Goal: Transaction & Acquisition: Purchase product/service

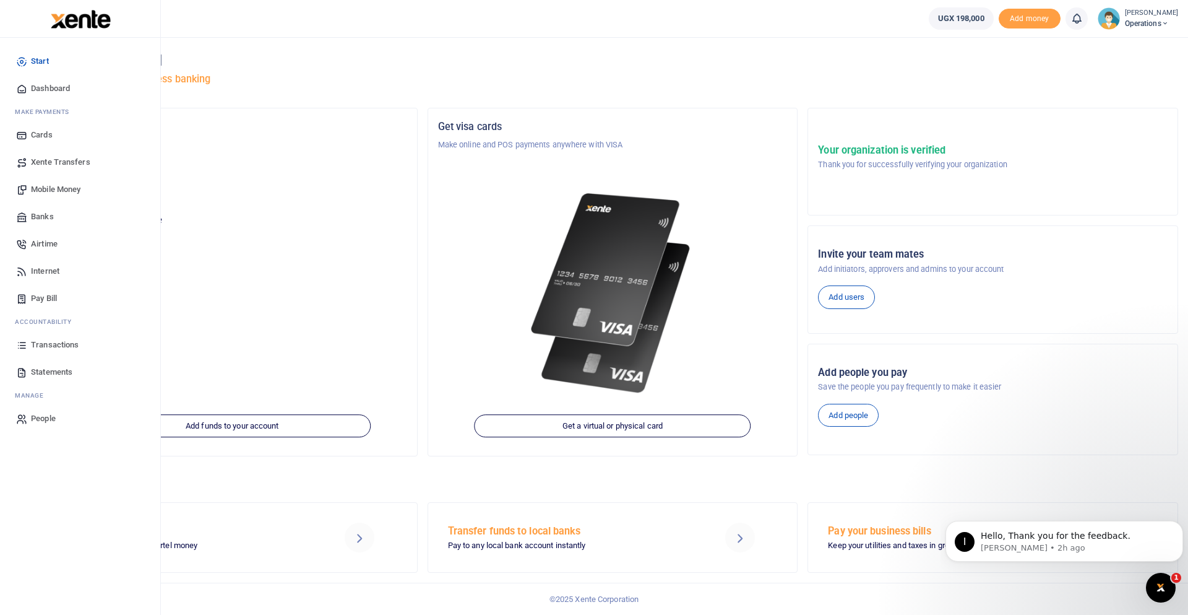
click at [76, 188] on span "Mobile Money" at bounding box center [56, 189] width 50 height 12
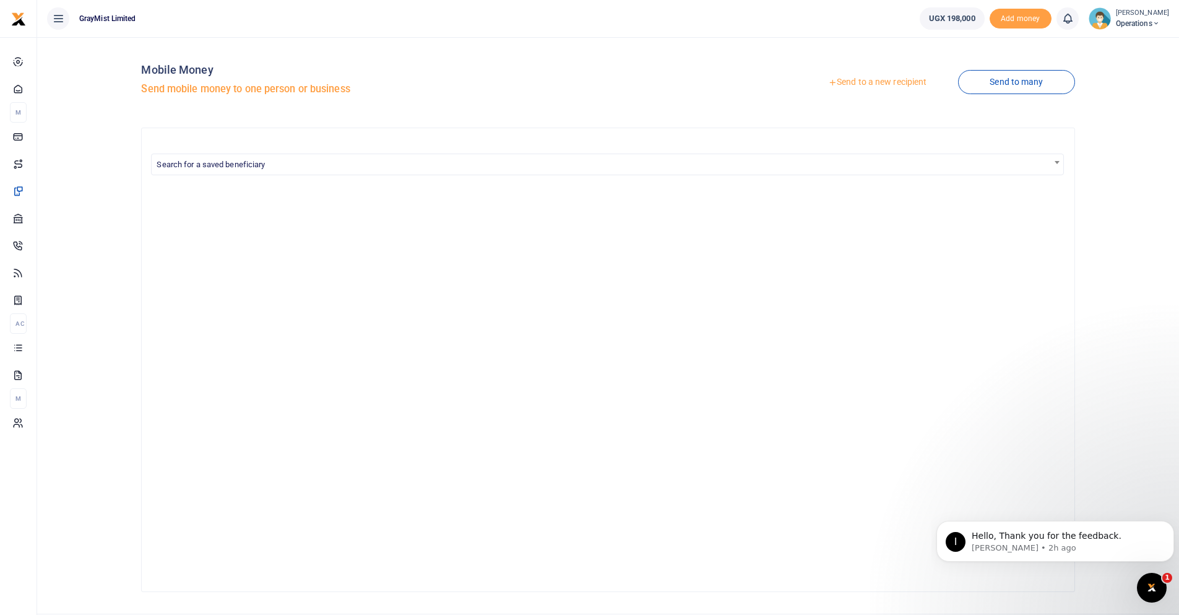
click at [889, 78] on link "Send to a new recipient" at bounding box center [877, 82] width 162 height 22
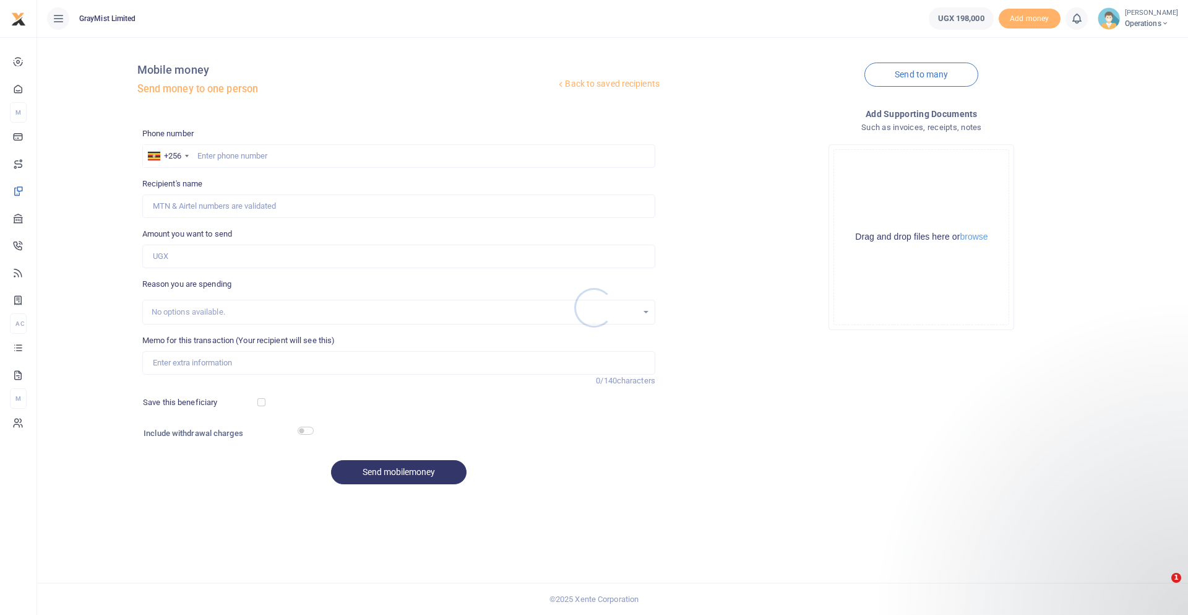
click at [239, 154] on div at bounding box center [594, 307] width 1188 height 615
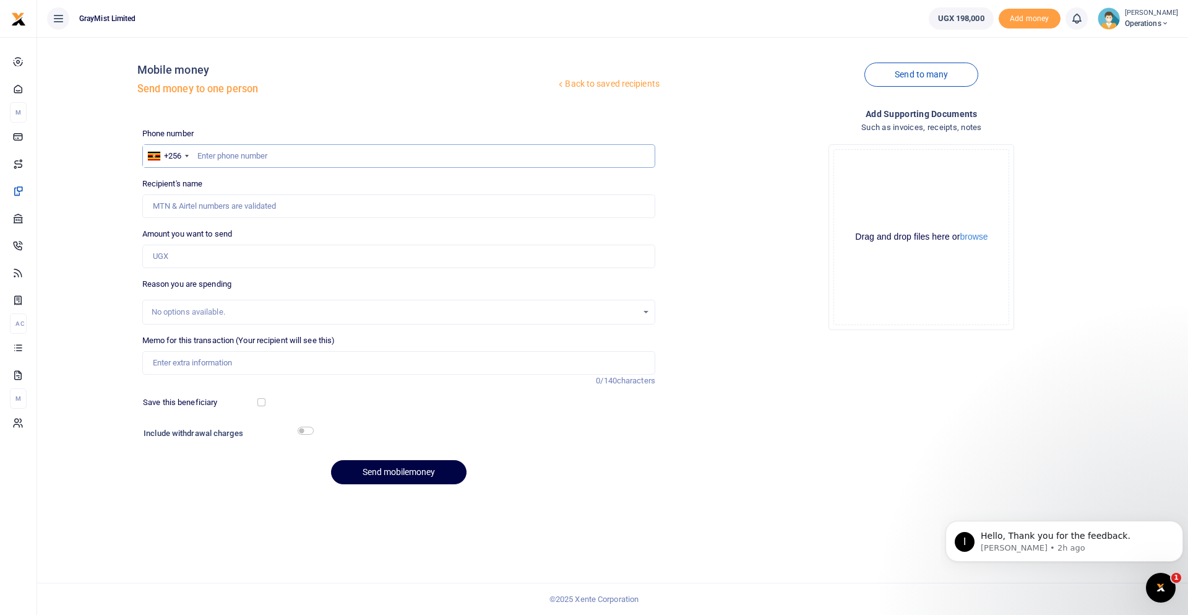
click at [243, 156] on input "text" at bounding box center [398, 156] width 513 height 24
type input "0790185209"
type input "[PERSON_NAME]"
type input "0790185209"
drag, startPoint x: 205, startPoint y: 256, endPoint x: 105, endPoint y: 256, distance: 100.3
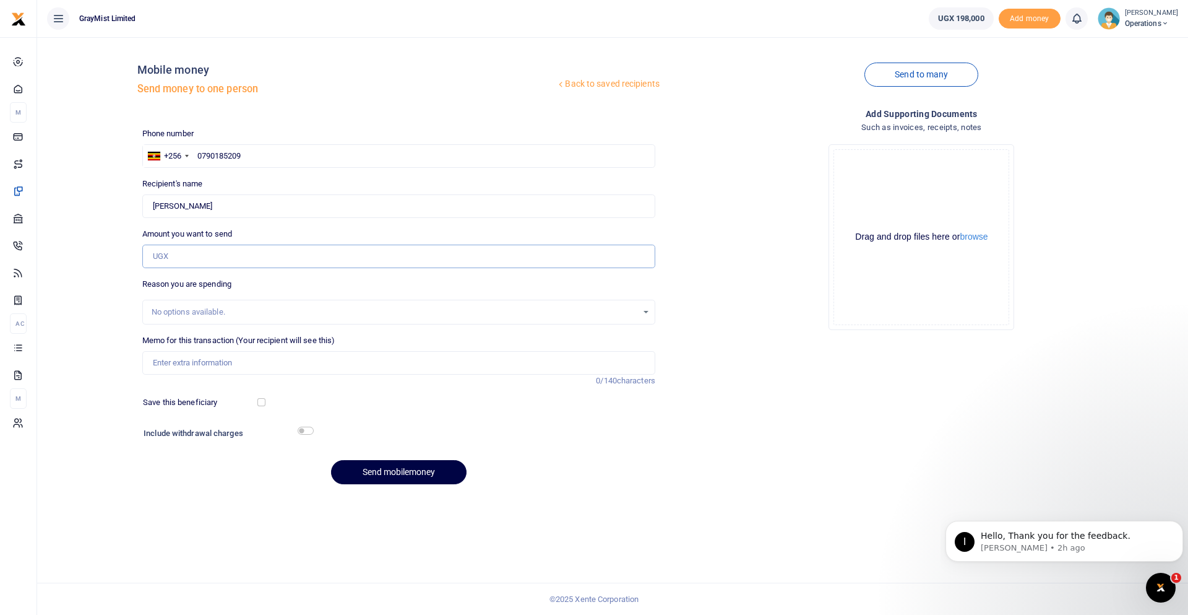
click at [105, 256] on div "Back to saved recipients Mobile money Send money to one person Send to many Pho…" at bounding box center [612, 270] width 1141 height 447
type input "163,000"
click at [223, 308] on div "No options available." at bounding box center [395, 312] width 486 height 12
click at [236, 360] on input "Memo for this transaction (Your recipient will see this)" at bounding box center [398, 363] width 513 height 24
click at [948, 209] on div "Drag and drop files here or browse Powered by Uppy" at bounding box center [922, 237] width 176 height 176
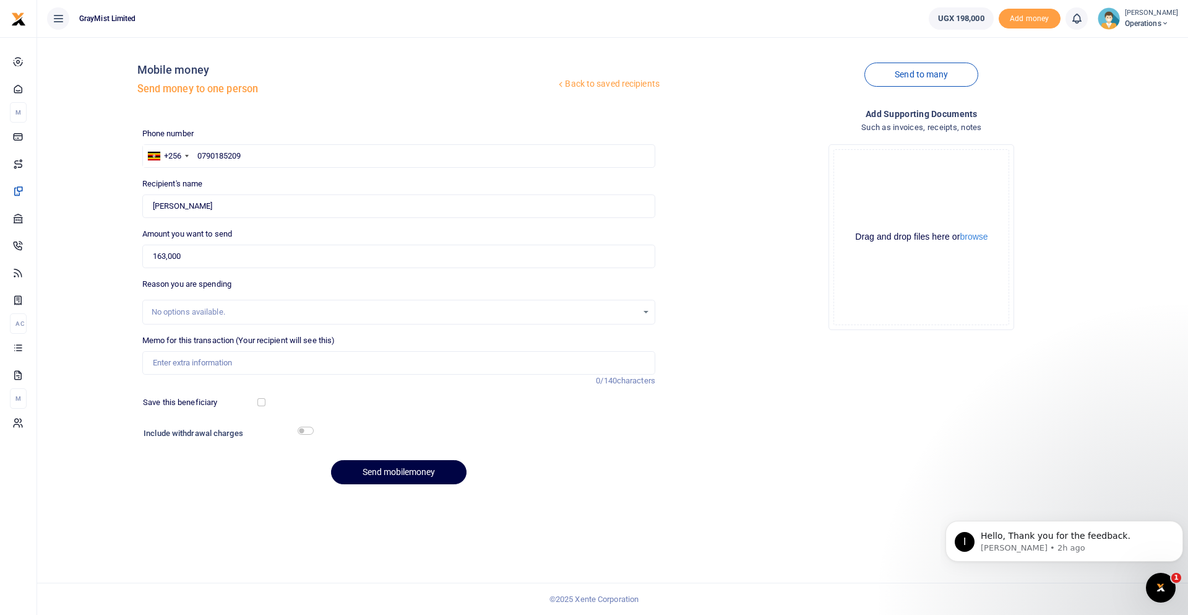
drag, startPoint x: 948, startPoint y: 209, endPoint x: 898, endPoint y: 177, distance: 59.6
click at [898, 177] on div "Drag and drop files here or browse Powered by Uppy" at bounding box center [922, 237] width 176 height 176
click at [201, 364] on input "Memo for this transaction (Your recipient will see this)" at bounding box center [398, 363] width 513 height 24
click at [981, 235] on button "browse" at bounding box center [974, 236] width 28 height 9
click at [973, 236] on button "browse" at bounding box center [974, 236] width 28 height 9
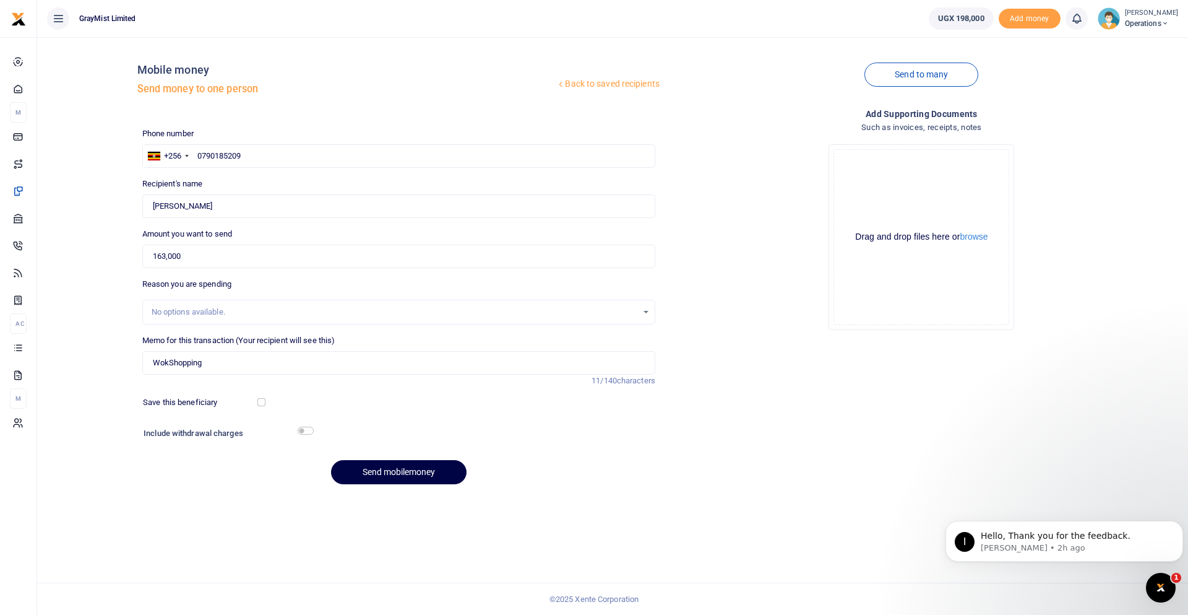
click at [821, 321] on div "Drop your files here Drag and drop files here or browse Powered by Uppy" at bounding box center [921, 236] width 513 height 205
click at [218, 362] on input "WokShopping" at bounding box center [398, 363] width 513 height 24
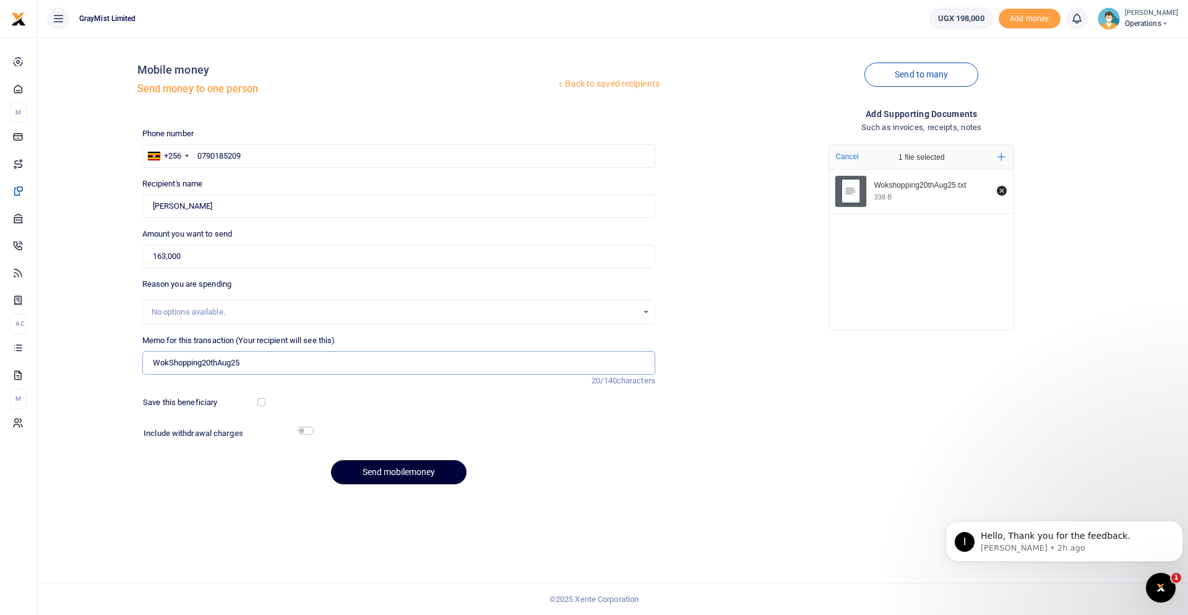
type input "WokShopping20thAug25"
click at [409, 471] on button "Send mobilemoney" at bounding box center [399, 472] width 136 height 24
drag, startPoint x: 252, startPoint y: 154, endPoint x: 192, endPoint y: 155, distance: 59.4
click at [192, 155] on div "+256 Uganda +256 0790185209" at bounding box center [398, 156] width 513 height 24
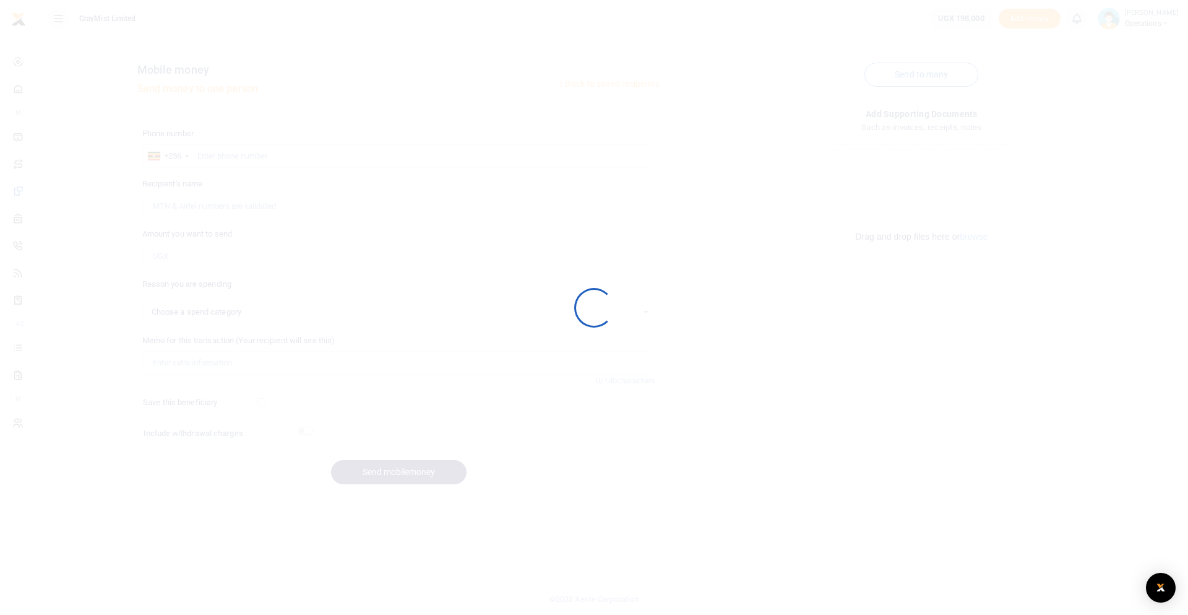
select select
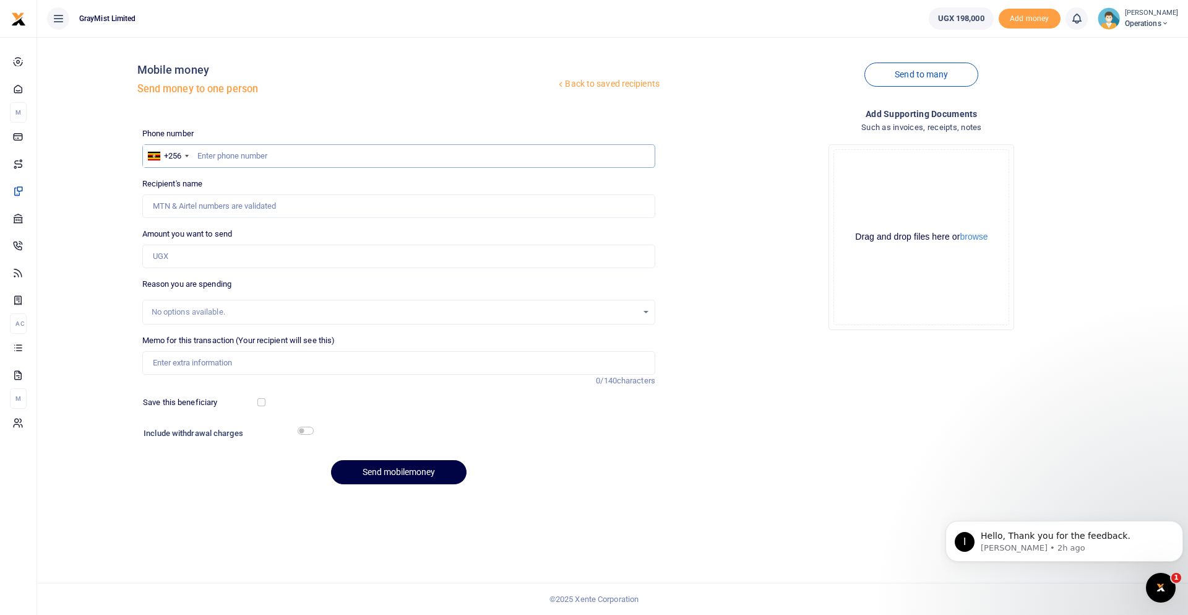
click at [248, 153] on input "text" at bounding box center [398, 156] width 513 height 24
paste input "0790185209"
type input "0790185209"
type input "Lean Nkwasibwe"
type input "0790185209"
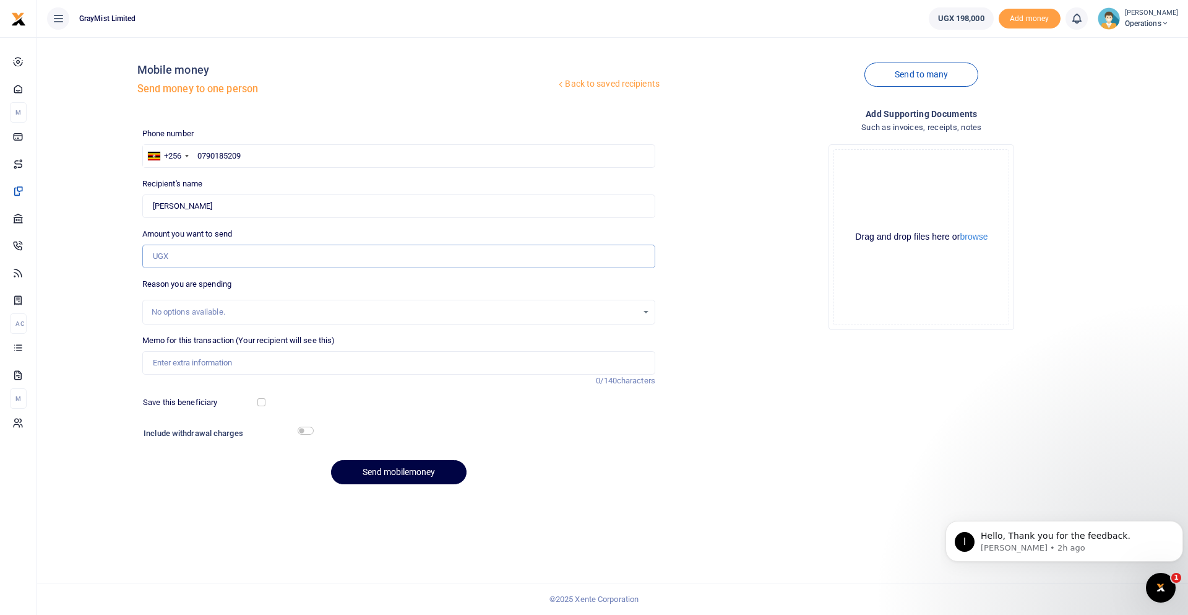
click at [228, 257] on input "Amount you want to send" at bounding box center [398, 256] width 513 height 24
type input "163,000"
click at [228, 359] on input "Memo for this transaction (Your recipient will see this)" at bounding box center [398, 363] width 513 height 24
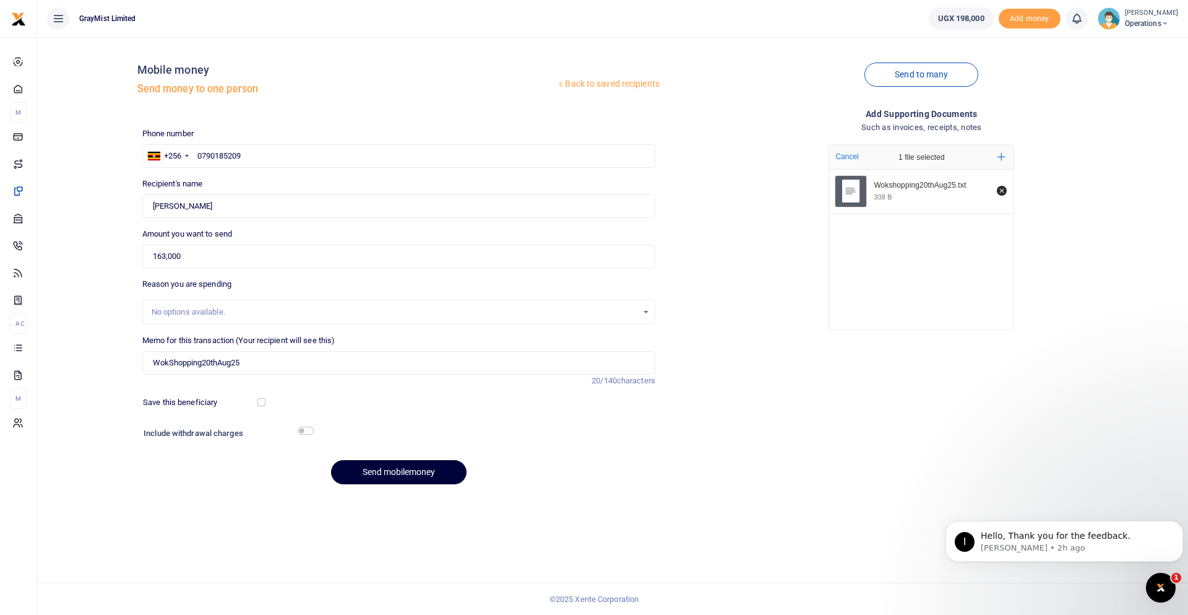
click at [395, 463] on button "Send mobilemoney" at bounding box center [399, 472] width 136 height 24
click at [259, 362] on input "WokShopping20thAug25" at bounding box center [398, 363] width 513 height 24
type input "WokShopping"
click at [228, 483] on div "Send mobilemoney" at bounding box center [398, 472] width 513 height 24
click at [423, 475] on button "Send mobilemoney" at bounding box center [399, 472] width 136 height 24
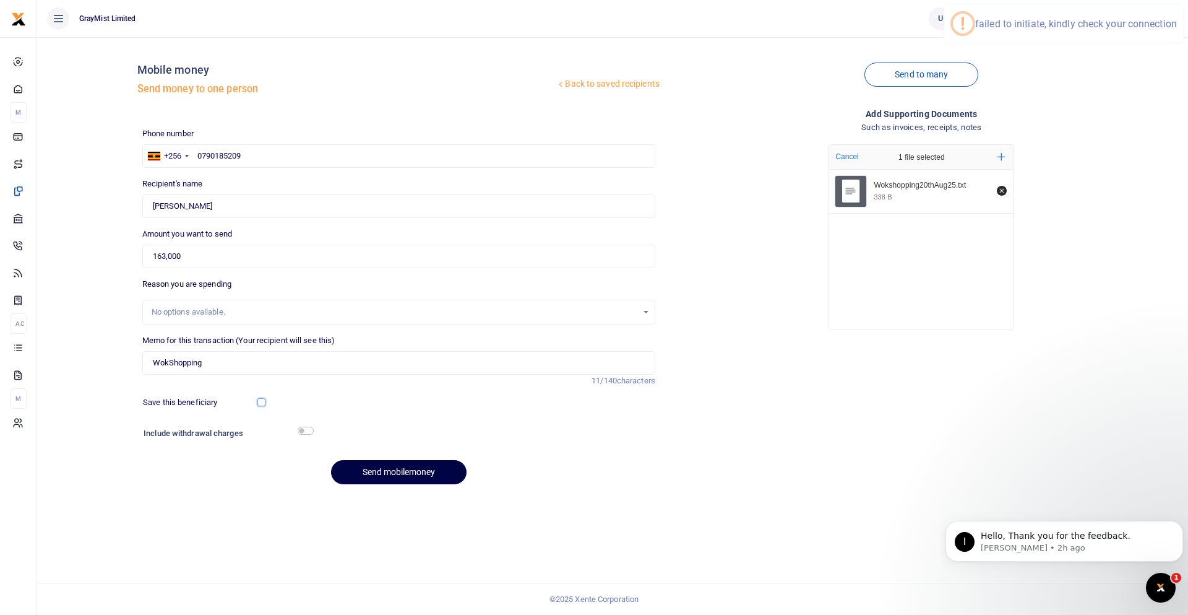
click at [265, 401] on input "checkbox" at bounding box center [261, 402] width 8 height 8
checkbox input "true"
click at [1000, 191] on icon "Remove file" at bounding box center [1002, 191] width 10 height 10
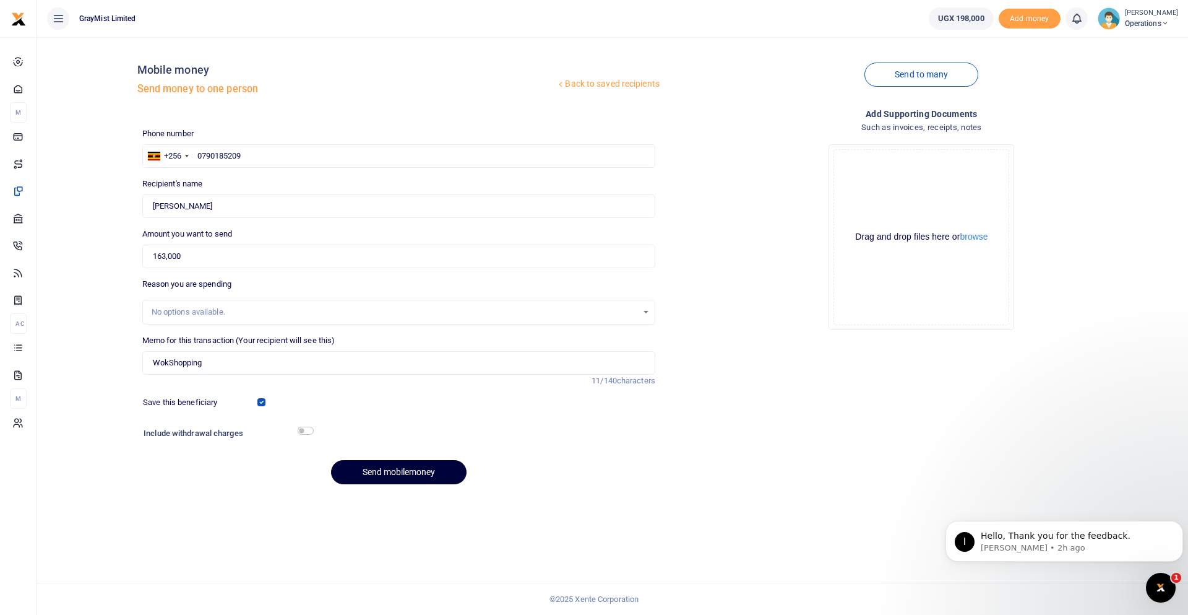
click at [404, 473] on button "Send mobilemoney" at bounding box center [399, 472] width 136 height 24
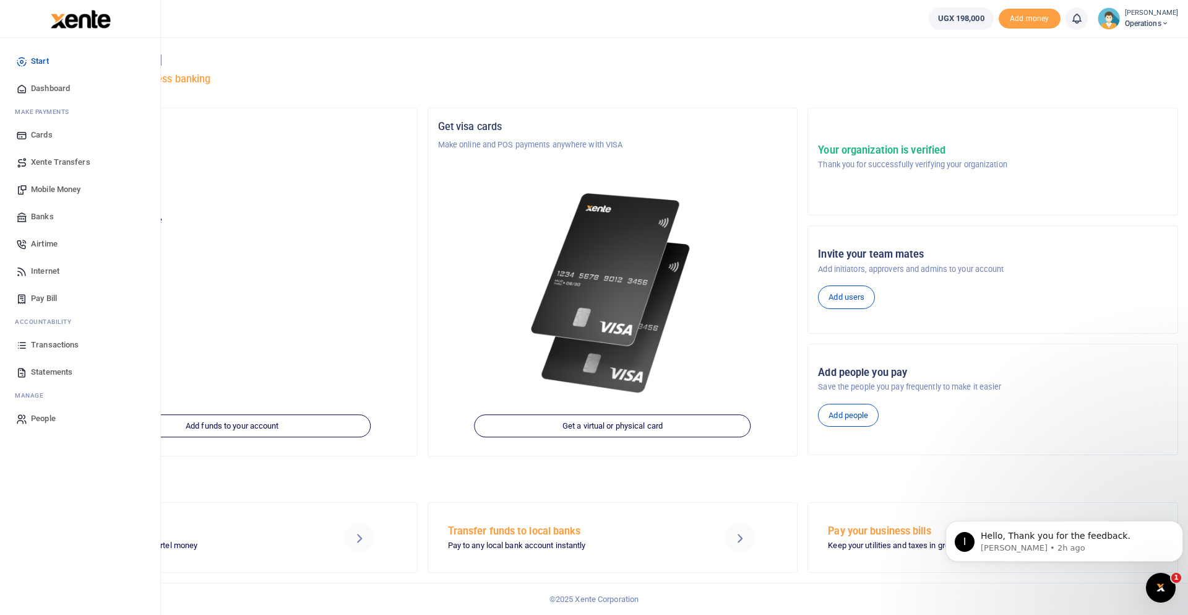
click at [63, 188] on span "Mobile Money" at bounding box center [56, 189] width 50 height 12
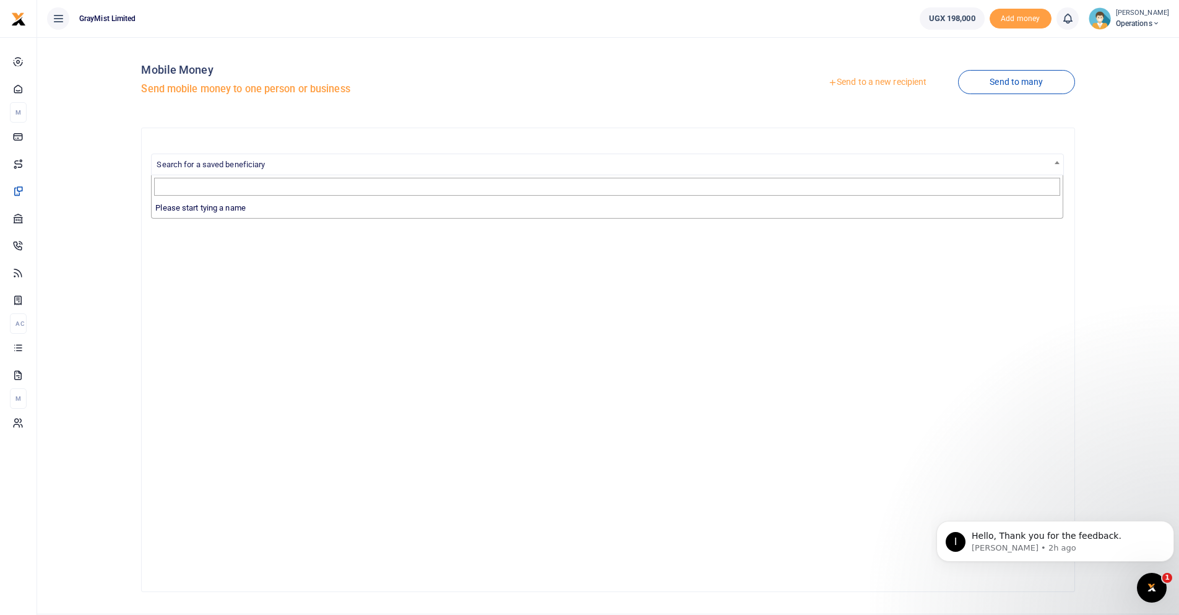
click at [288, 168] on span "Search for a saved beneficiary" at bounding box center [607, 163] width 911 height 19
click at [880, 78] on link "Send to a new recipient" at bounding box center [877, 82] width 162 height 22
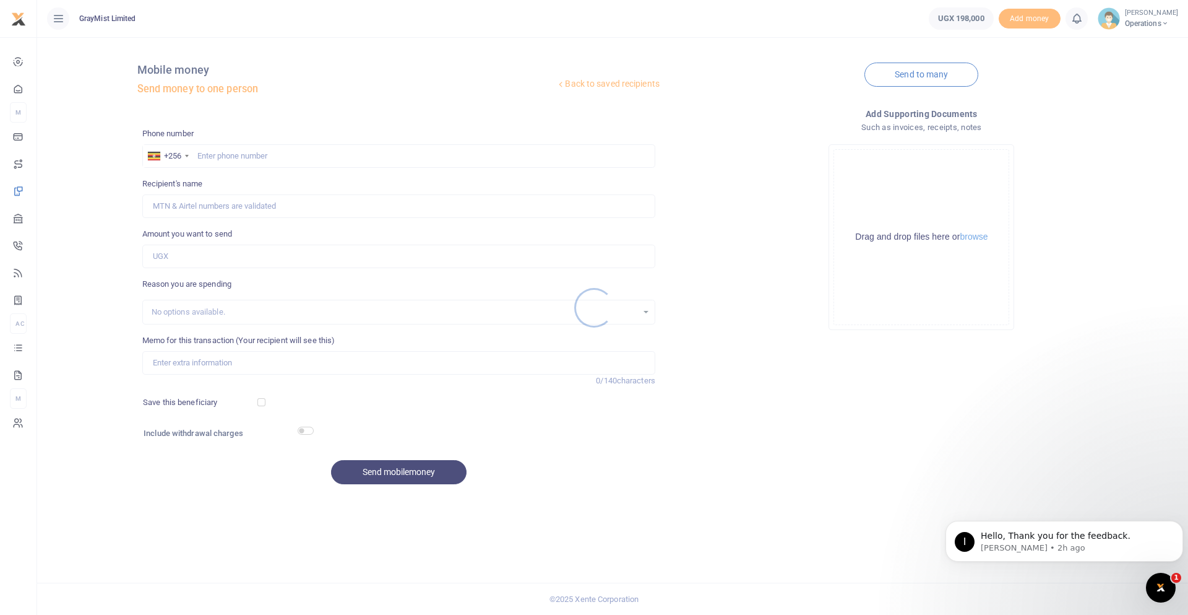
click at [262, 153] on div at bounding box center [594, 307] width 1188 height 615
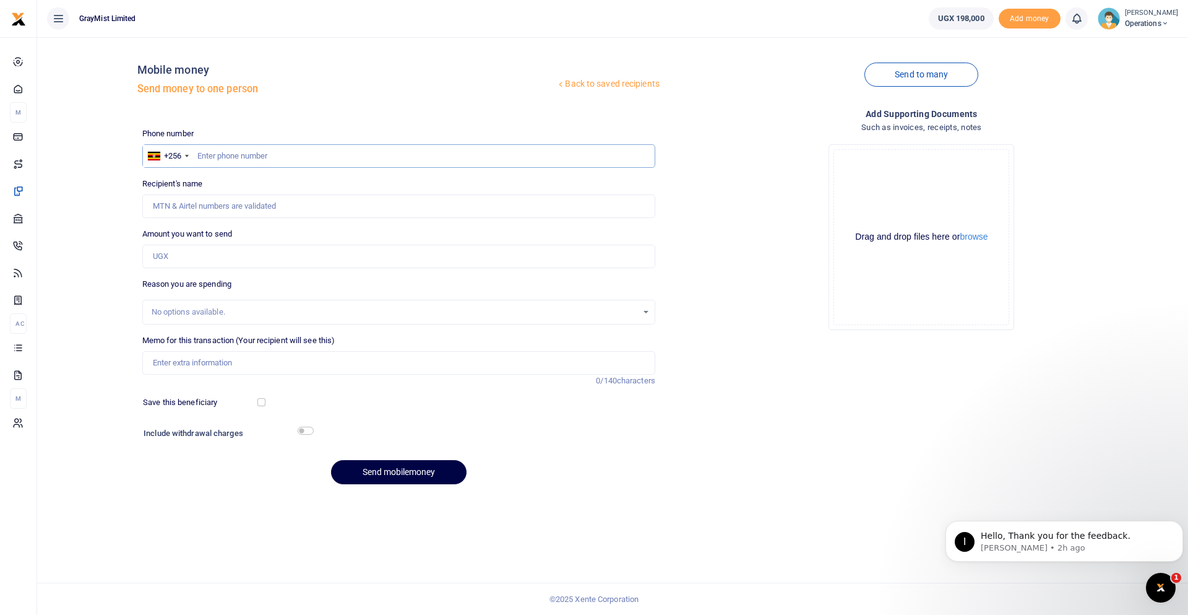
click at [233, 155] on input "text" at bounding box center [398, 156] width 513 height 24
paste input "0790185209"
type input "0790185209"
type input "[PERSON_NAME]"
type input "0790185209"
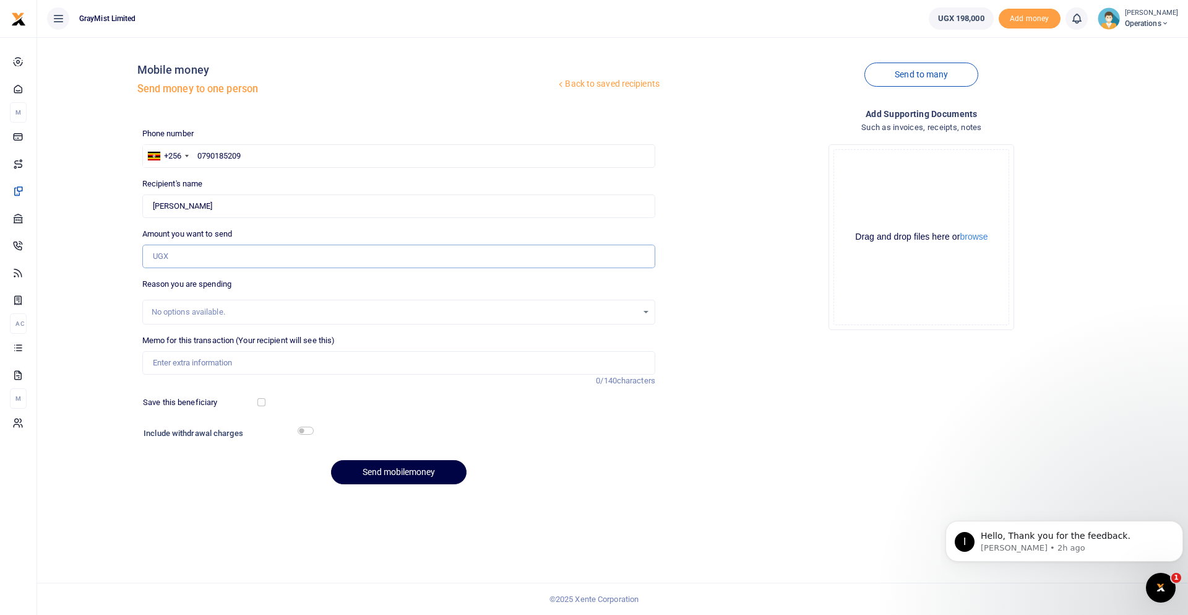
click at [215, 259] on input "Amount you want to send" at bounding box center [398, 256] width 513 height 24
type input "163,000"
click at [198, 359] on input "Memo for this transaction (Your recipient will see this)" at bounding box center [398, 363] width 513 height 24
type input "WokShop"
click at [189, 514] on div "Back to saved recipients Mobile money Send money to one person Send to many Pho…" at bounding box center [612, 325] width 1151 height 577
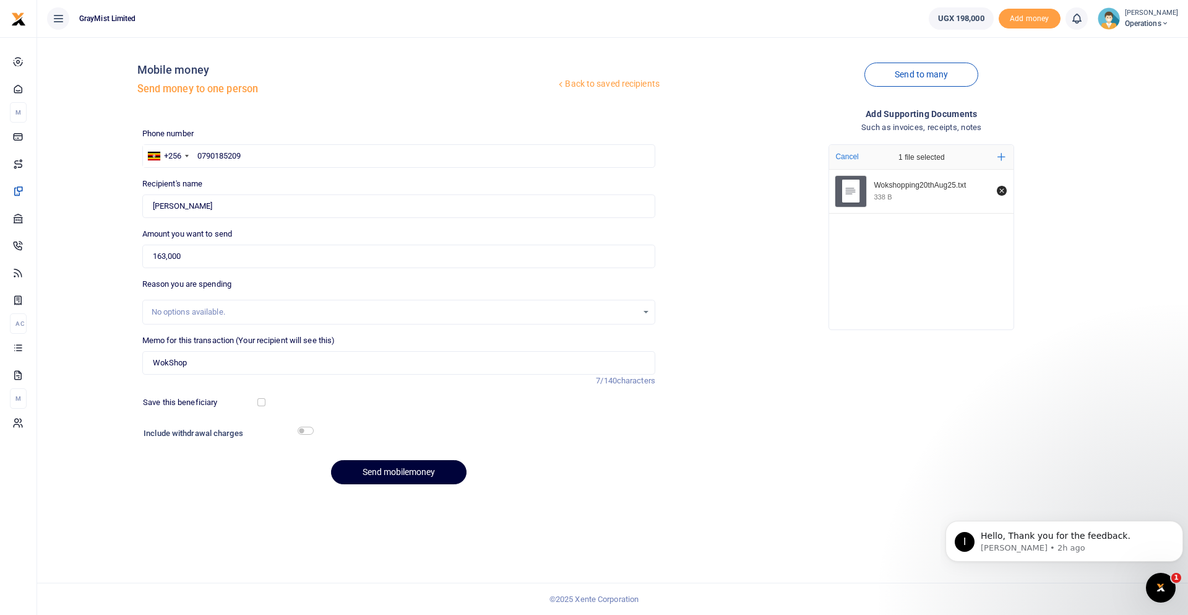
click at [413, 472] on button "Send mobilemoney" at bounding box center [399, 472] width 136 height 24
click at [203, 152] on input "0790185209" at bounding box center [398, 156] width 513 height 24
type input "790185209"
click at [364, 83] on h5 "Send money to one person" at bounding box center [346, 89] width 419 height 12
click at [410, 468] on button "Send mobilemoney" at bounding box center [399, 472] width 136 height 24
